Goal: Information Seeking & Learning: Find specific page/section

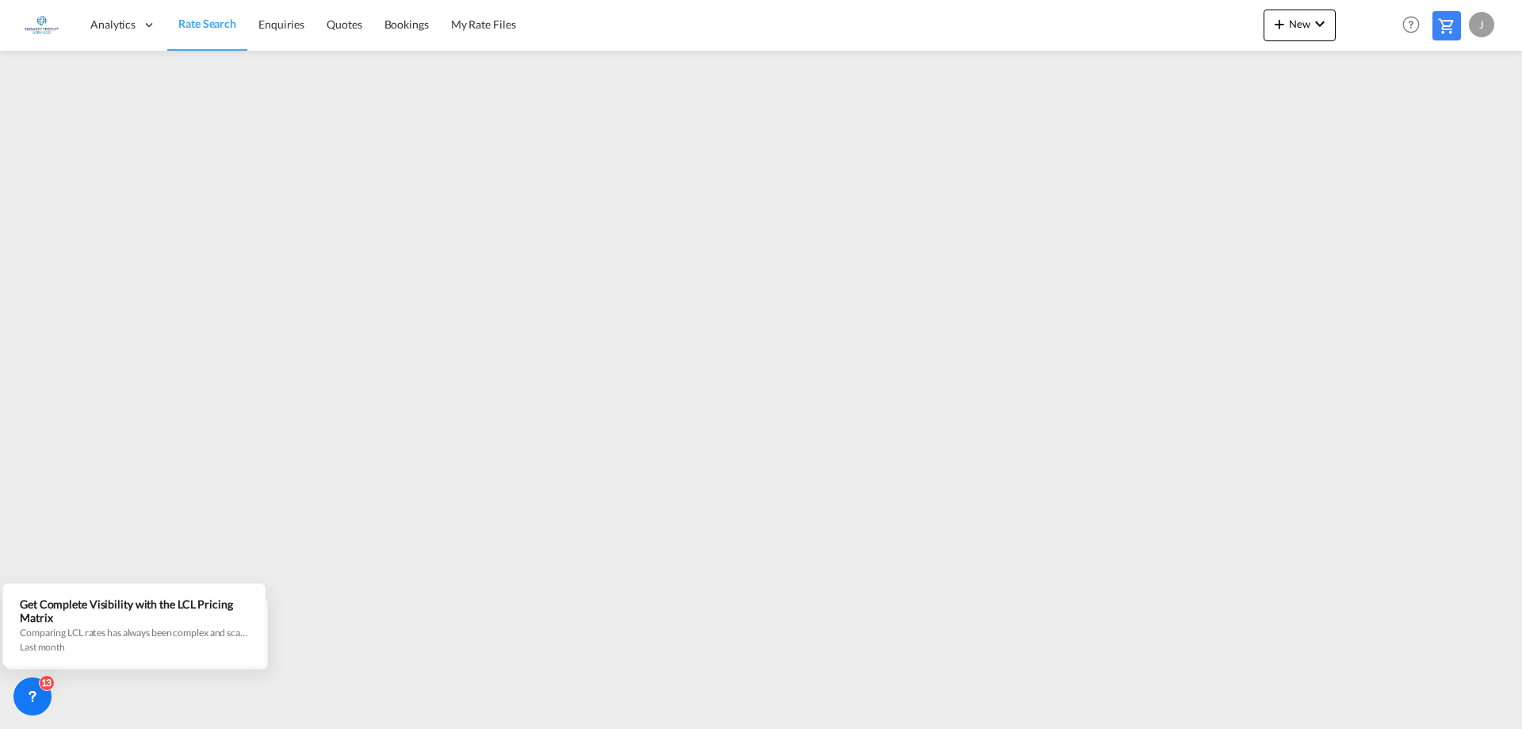
click at [1476, 25] on div "J" at bounding box center [1481, 24] width 25 height 25
click at [1447, 130] on button "Logout" at bounding box center [1463, 121] width 103 height 32
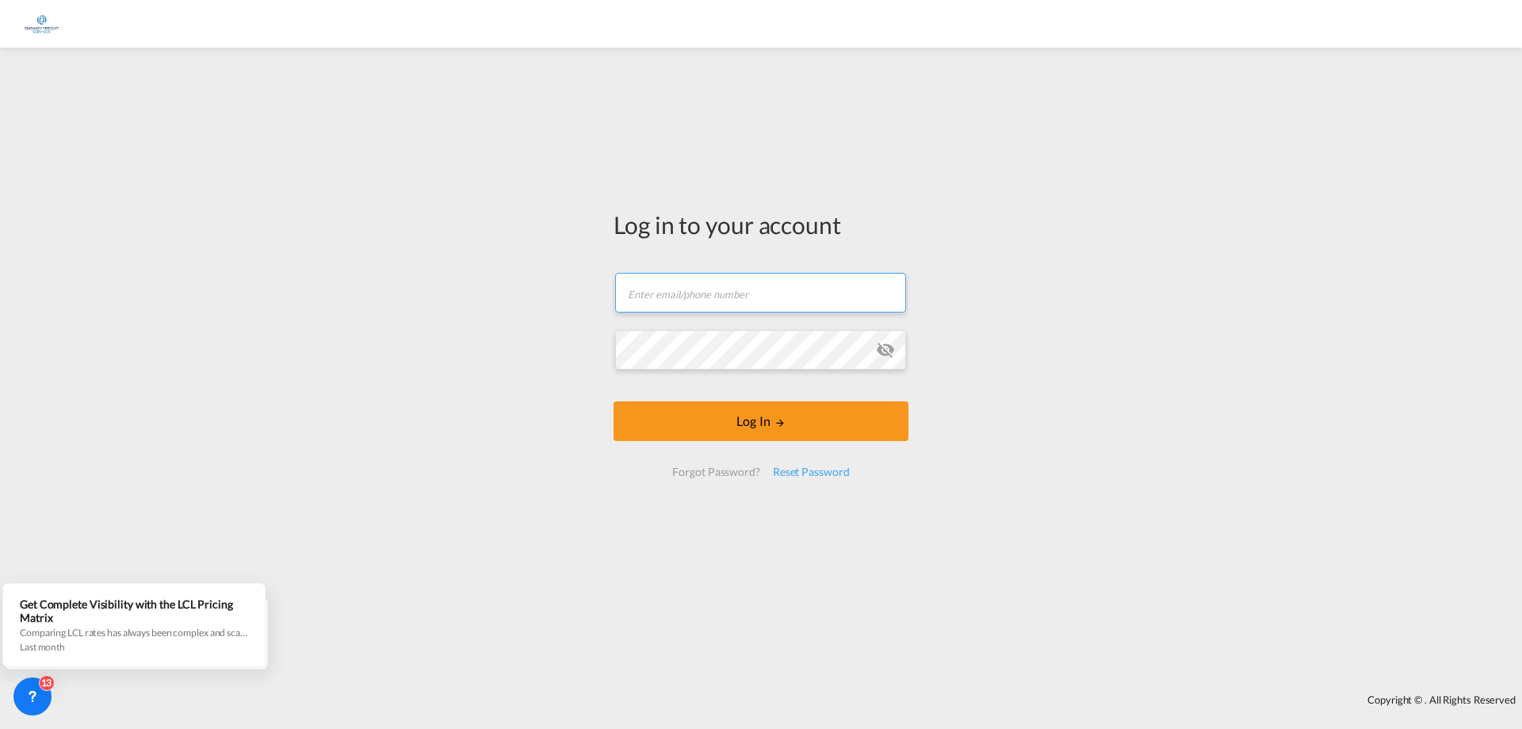
type input "[EMAIL_ADDRESS][DOMAIN_NAME]"
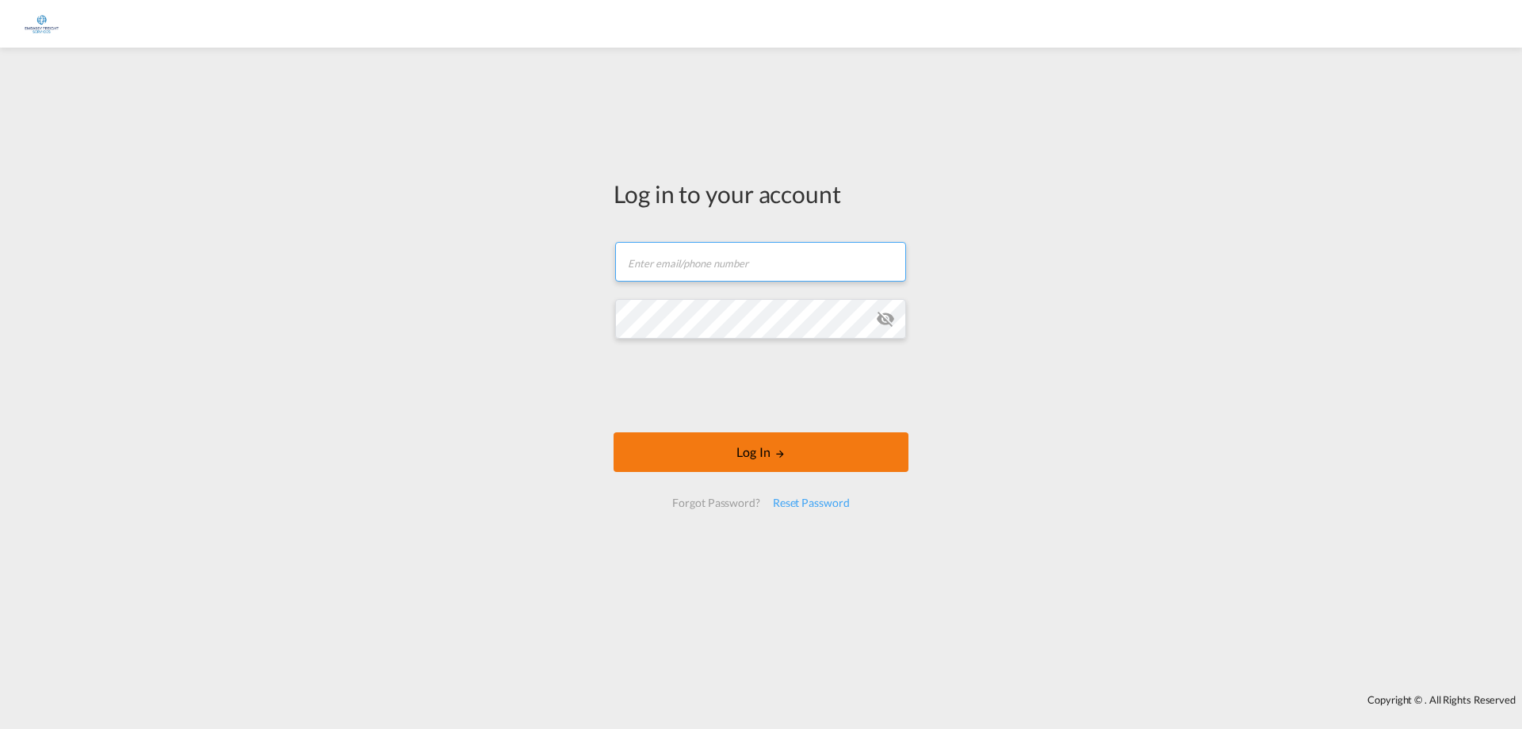
type input "[EMAIL_ADDRESS][DOMAIN_NAME]"
click at [818, 459] on button "Log In" at bounding box center [761, 452] width 295 height 40
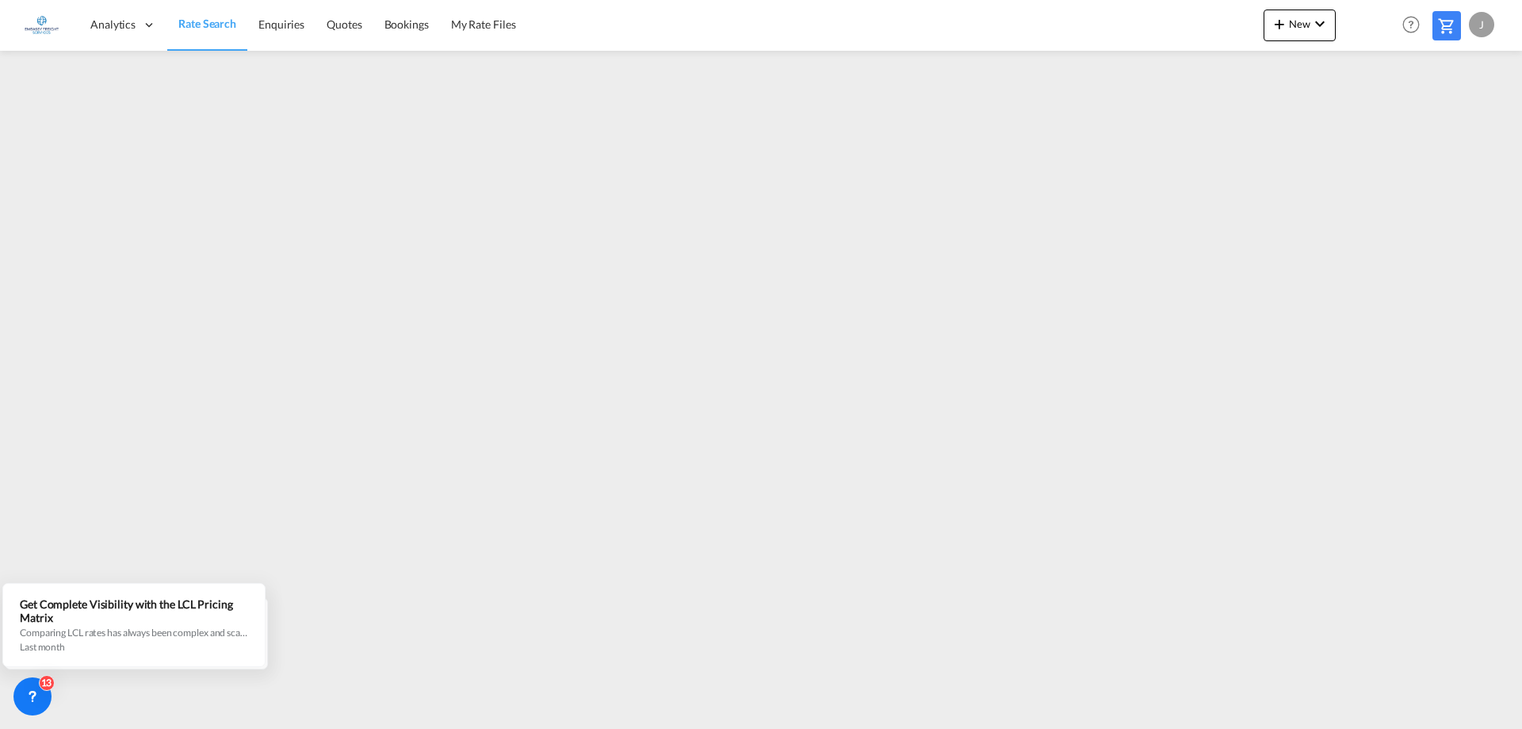
click at [1484, 29] on div "J" at bounding box center [1481, 24] width 25 height 25
click at [1444, 113] on button "Logout" at bounding box center [1463, 121] width 103 height 32
type input "[EMAIL_ADDRESS][DOMAIN_NAME]"
